Goal: Browse casually

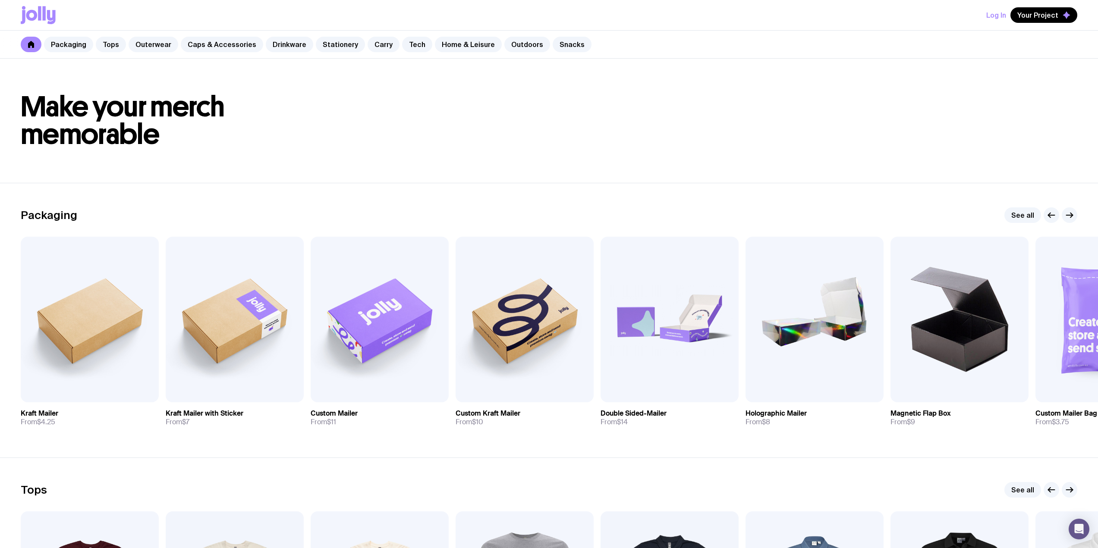
click at [458, 52] on div "Packaging Tops Outerwear Caps & Accessories Drinkware Stationery Carry Tech Hom…" at bounding box center [549, 45] width 1098 height 28
click at [457, 47] on link "Home & Leisure" at bounding box center [468, 45] width 67 height 16
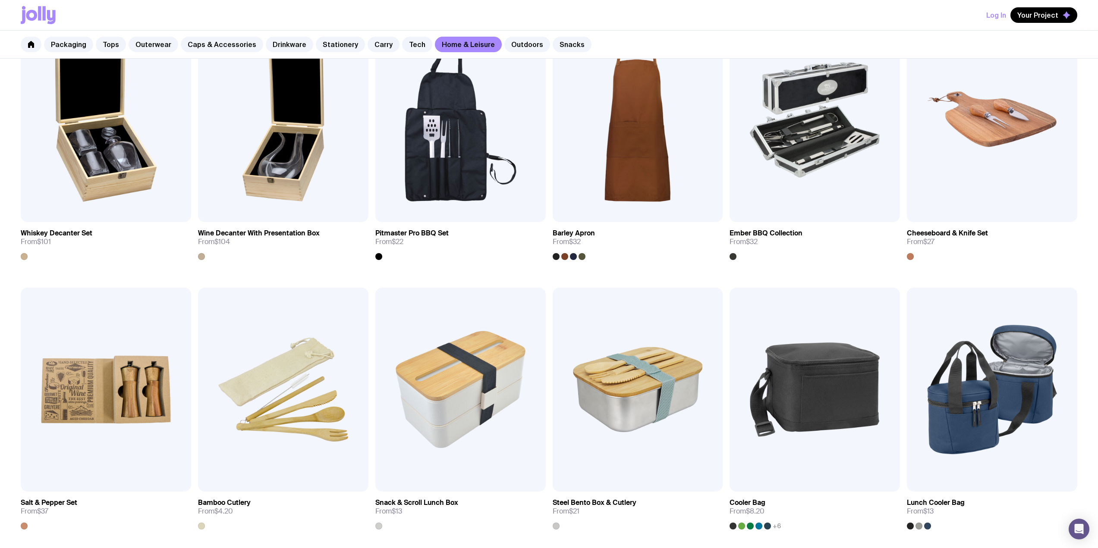
scroll to position [460, 0]
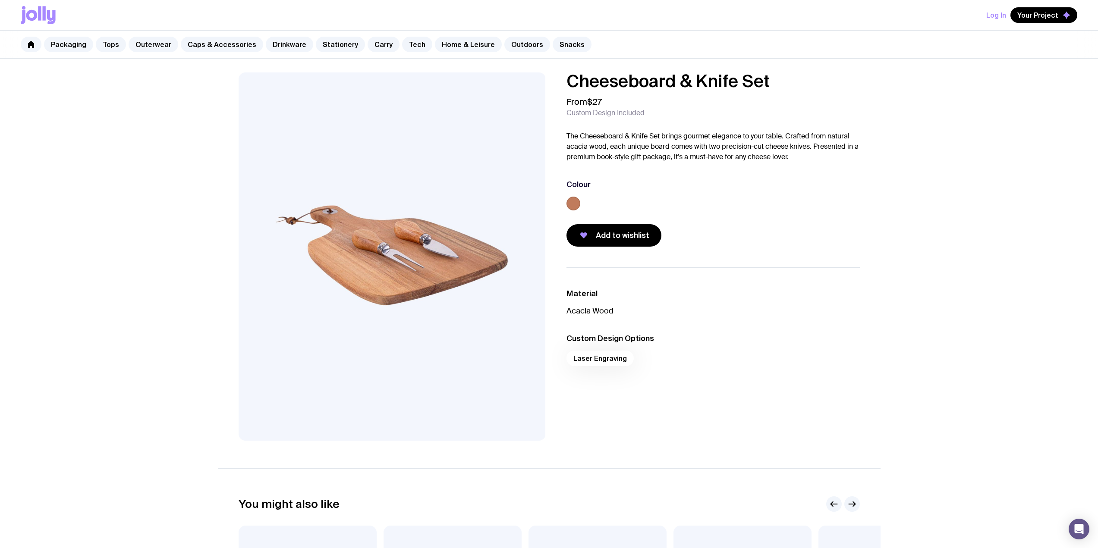
click at [798, 281] on ul "Material Acacia Wood Custom Design Options Laser Engraving" at bounding box center [712, 329] width 293 height 125
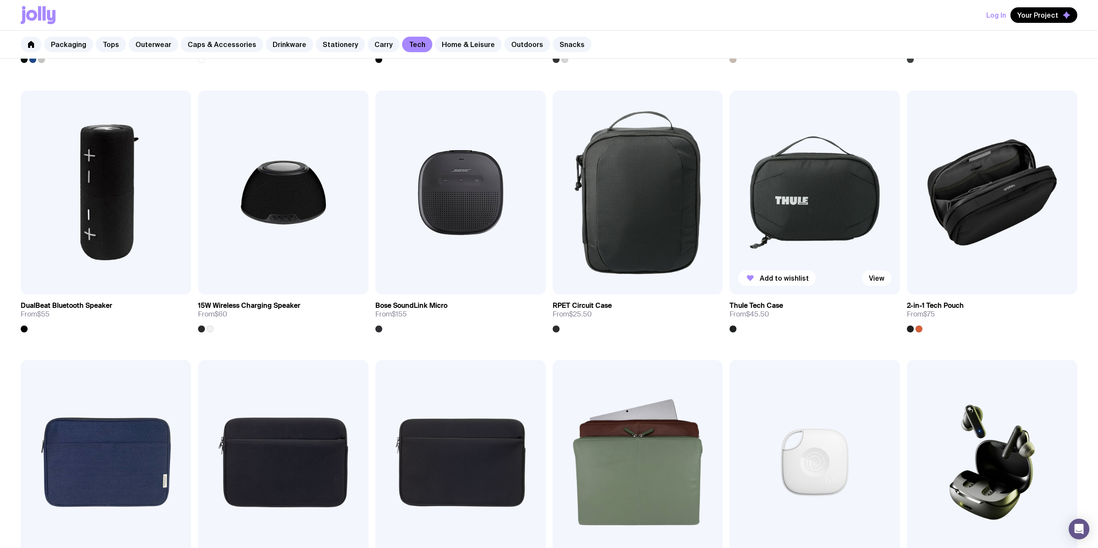
scroll to position [690, 0]
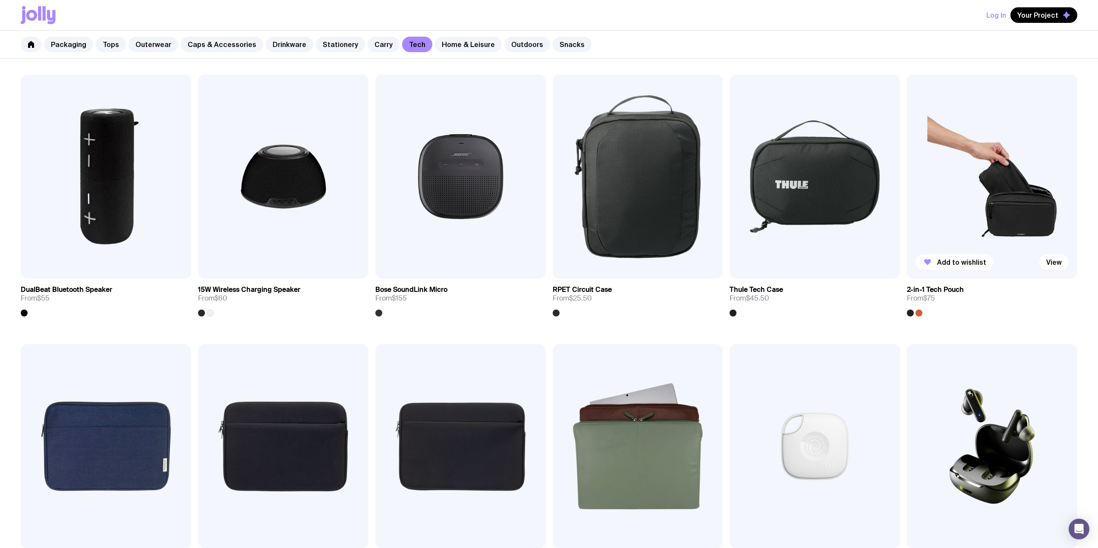
click at [942, 179] on img at bounding box center [992, 177] width 170 height 204
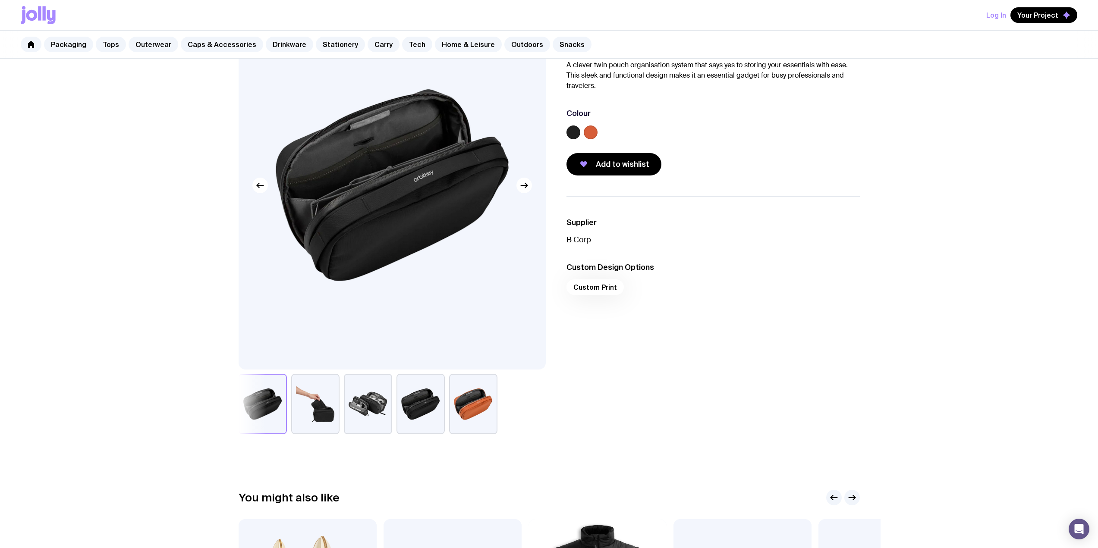
scroll to position [115, 0]
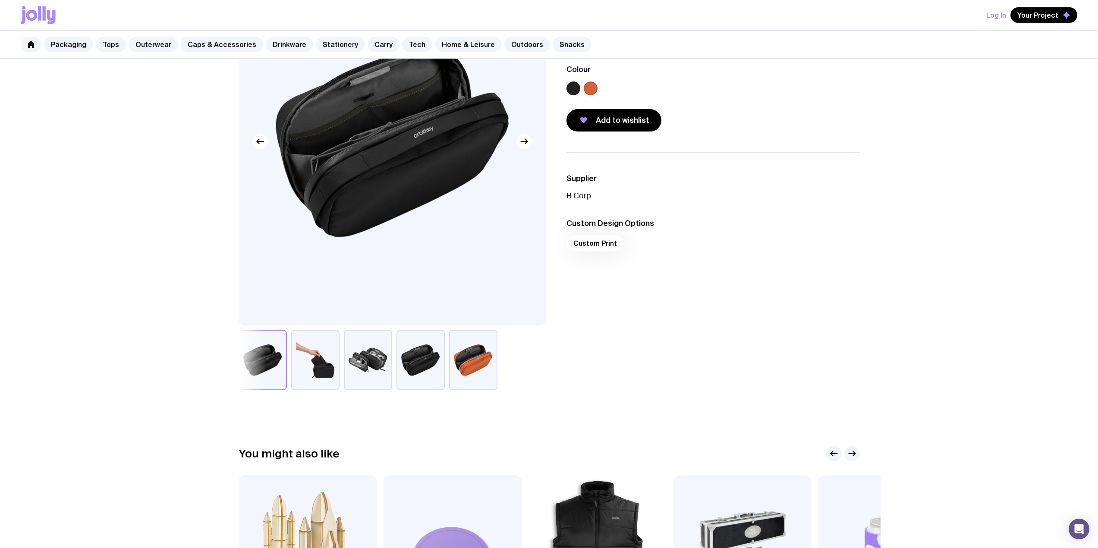
click at [327, 364] on button "button" at bounding box center [315, 360] width 48 height 60
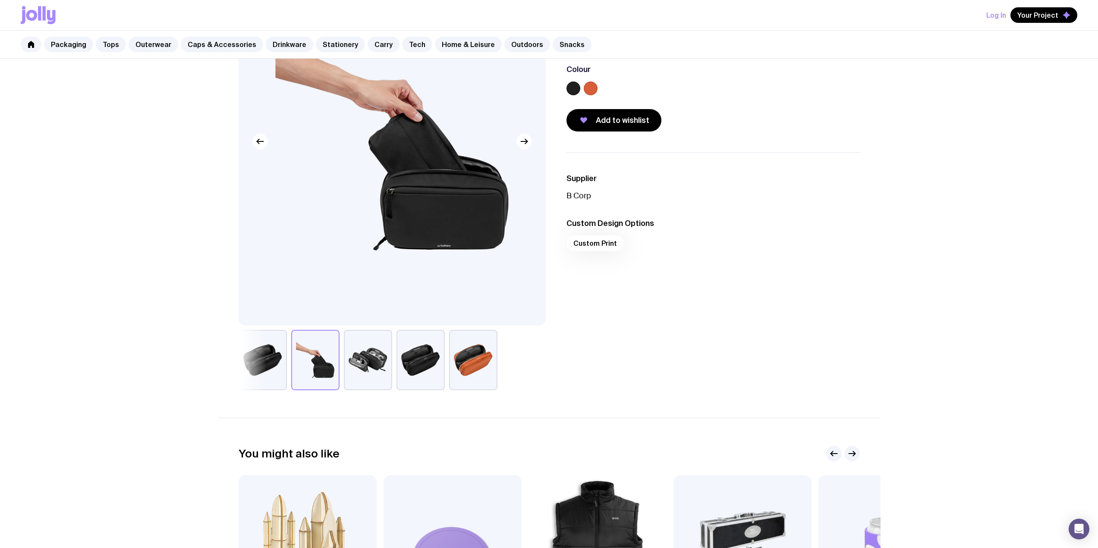
click at [443, 220] on img at bounding box center [392, 141] width 307 height 368
click at [225, 43] on link "Caps & Accessories" at bounding box center [222, 45] width 82 height 16
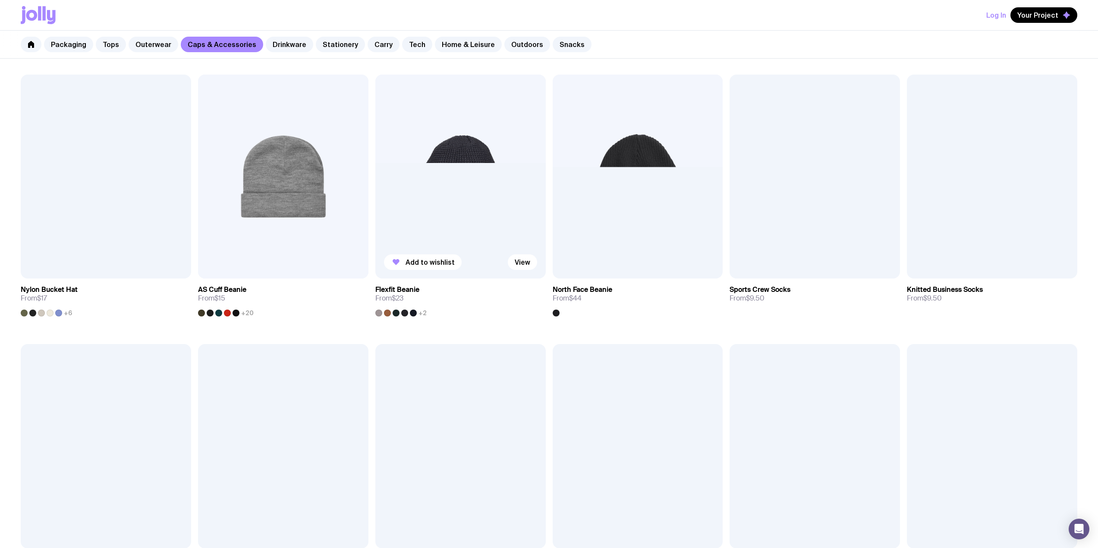
scroll to position [875, 0]
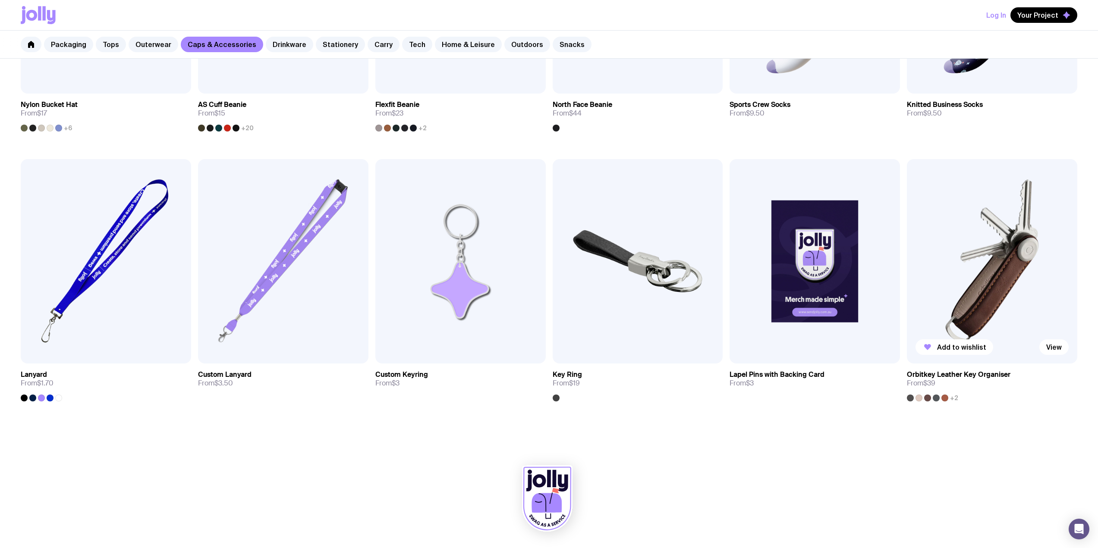
click at [977, 285] on img at bounding box center [992, 261] width 170 height 204
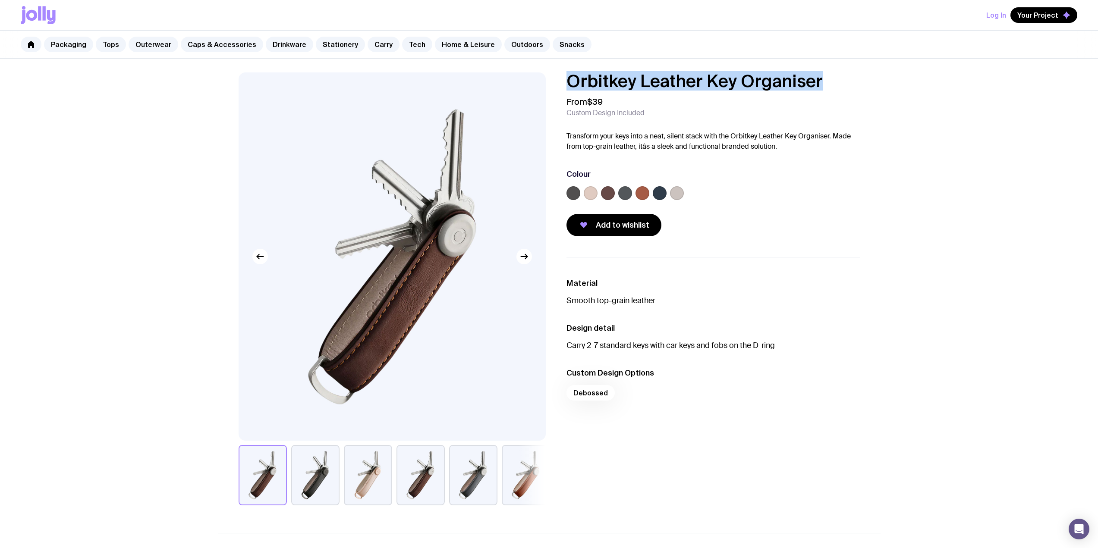
drag, startPoint x: 823, startPoint y: 87, endPoint x: 566, endPoint y: 79, distance: 256.3
click at [566, 79] on h1 "Orbitkey Leather Key Organiser" at bounding box center [712, 80] width 293 height 17
copy h1 "Orbitkey Leather Key Organiser"
click at [316, 476] on button "button" at bounding box center [315, 475] width 48 height 60
